Goal: Task Accomplishment & Management: Complete application form

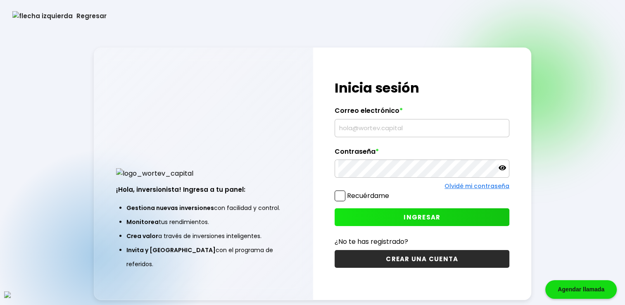
click at [35, 14] on button "Regresar" at bounding box center [59, 16] width 119 height 22
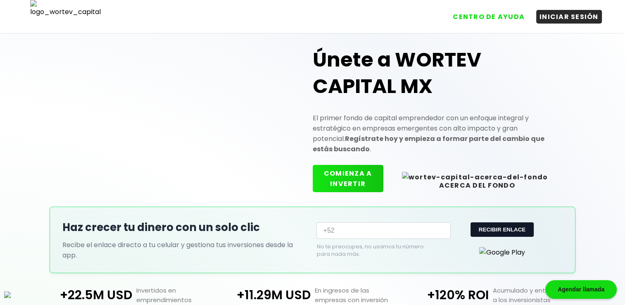
click at [369, 174] on button "COMIENZA A INVERTIR" at bounding box center [348, 178] width 71 height 27
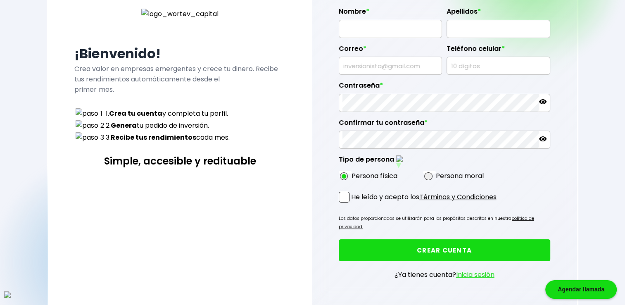
scroll to position [83, 0]
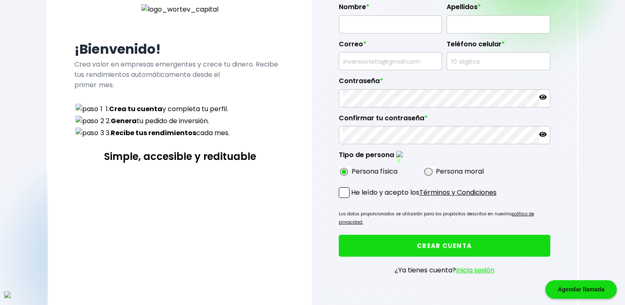
click at [10, 1] on div "Regresar ¡Bienvenido! Crea valor en empresas emergentes y crece tu dinero. Reci…" at bounding box center [312, 122] width 625 height 411
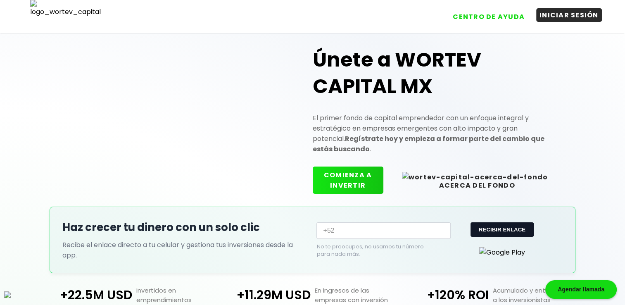
click at [560, 14] on button "INICIAR SESIÓN" at bounding box center [569, 15] width 66 height 14
